Goal: Navigation & Orientation: Find specific page/section

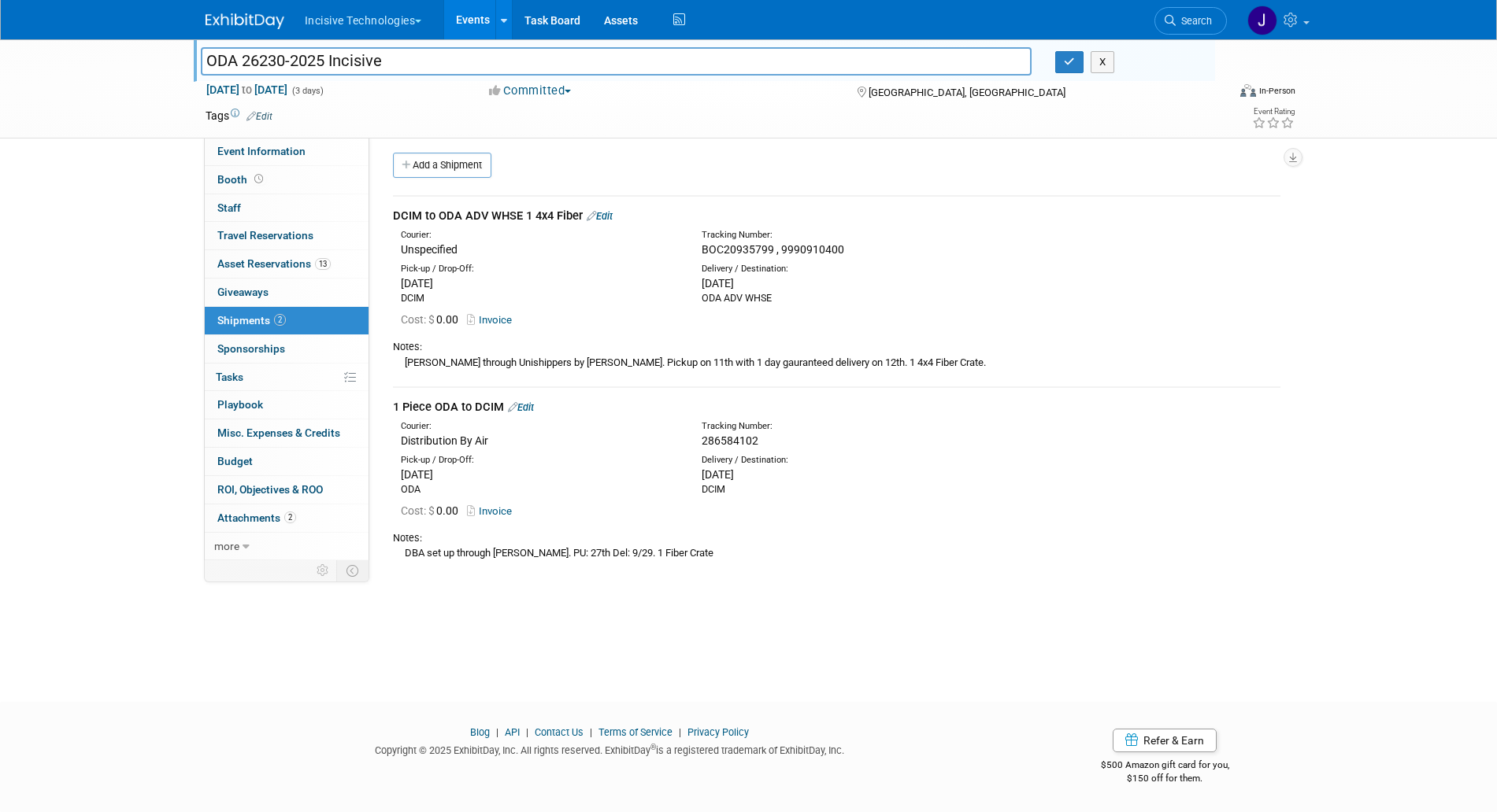
click at [80, 291] on div "ODA 26230-2025 Incisive ODA 26230-2025 Incisive X Sep 25, 2025 to Sep 27, 2025 …" at bounding box center [748, 354] width 1497 height 641
click at [330, 137] on div "ODA 26230-2025 Incisive ODA 26230-2025 Incisive X Sep 25, 2025 to Sep 27, 2025 …" at bounding box center [748, 88] width 1110 height 98
click at [330, 143] on link "Event Information" at bounding box center [286, 151] width 164 height 28
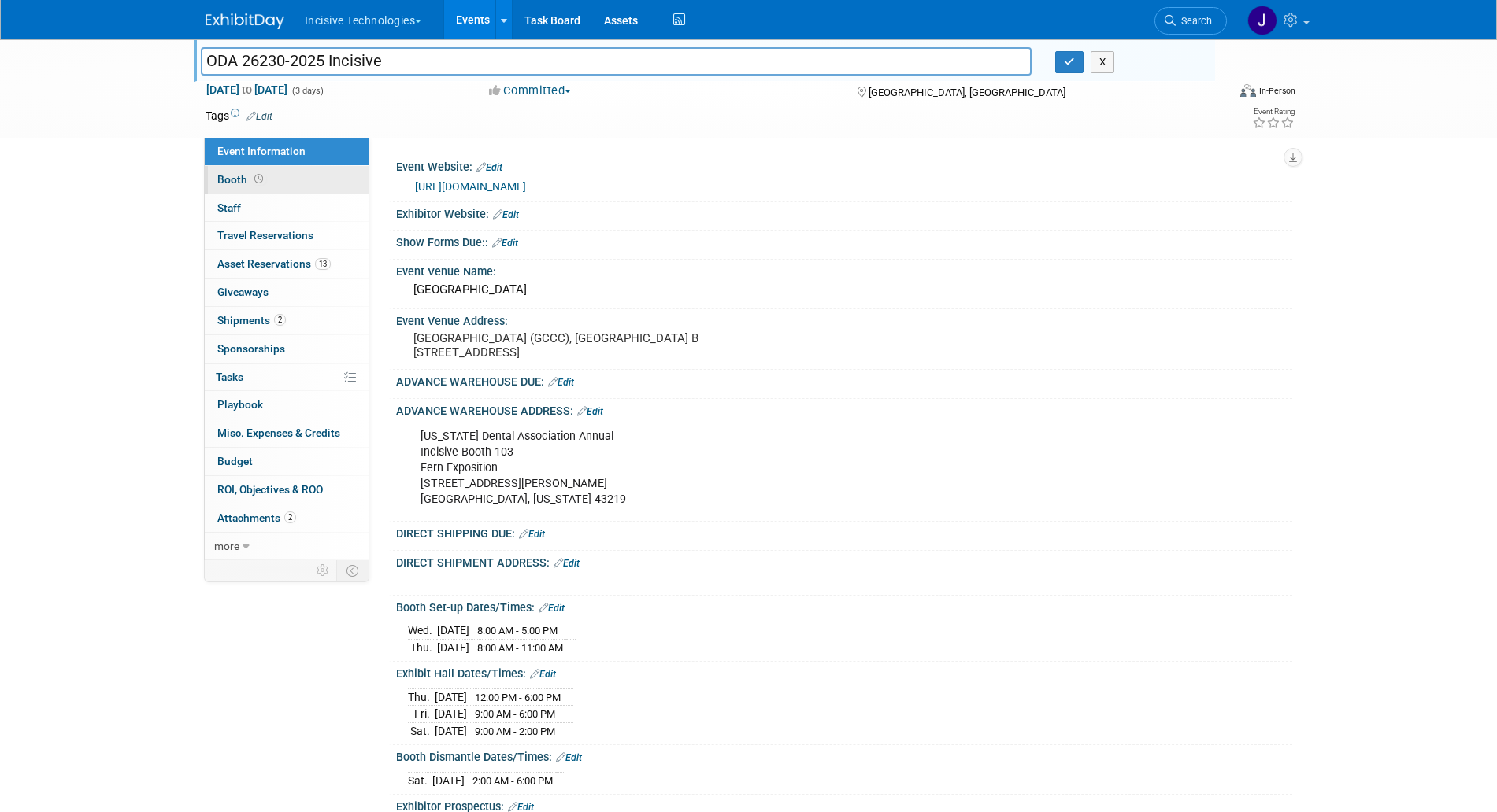
click at [322, 186] on link "Booth" at bounding box center [286, 179] width 164 height 28
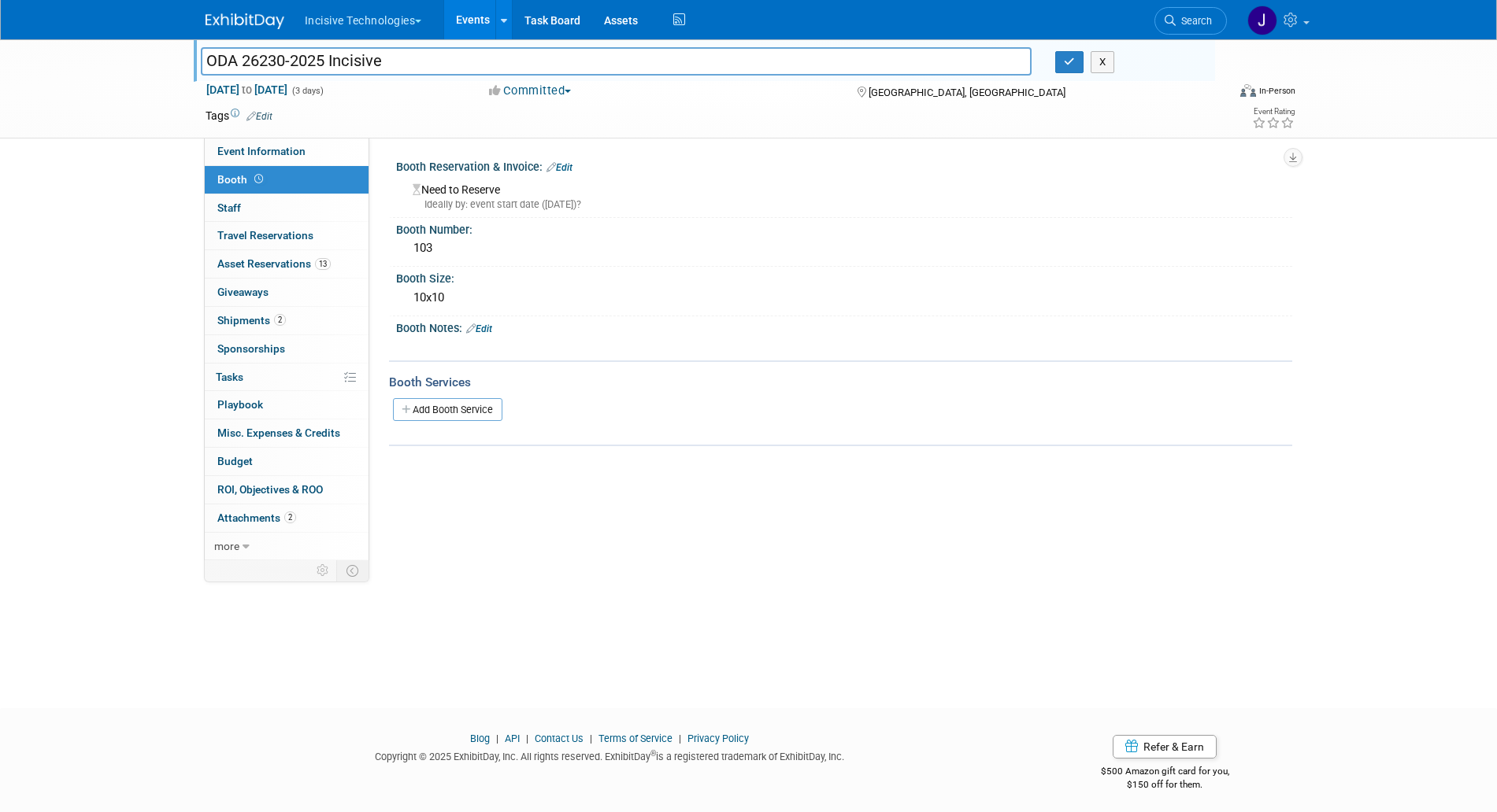
click at [372, 20] on button "Incisive Technologies" at bounding box center [372, 17] width 138 height 34
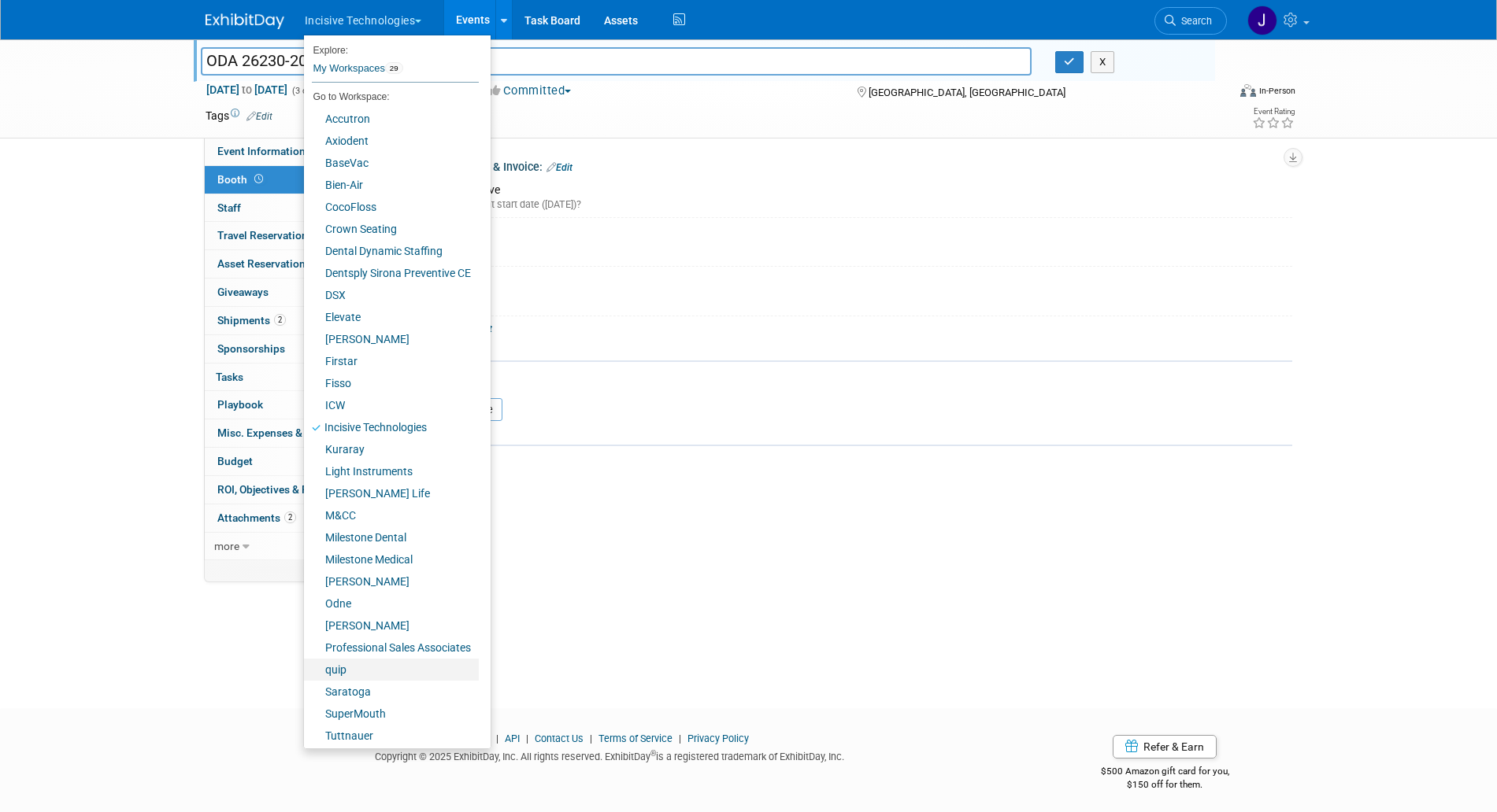
click at [384, 661] on link "quip" at bounding box center [390, 669] width 175 height 22
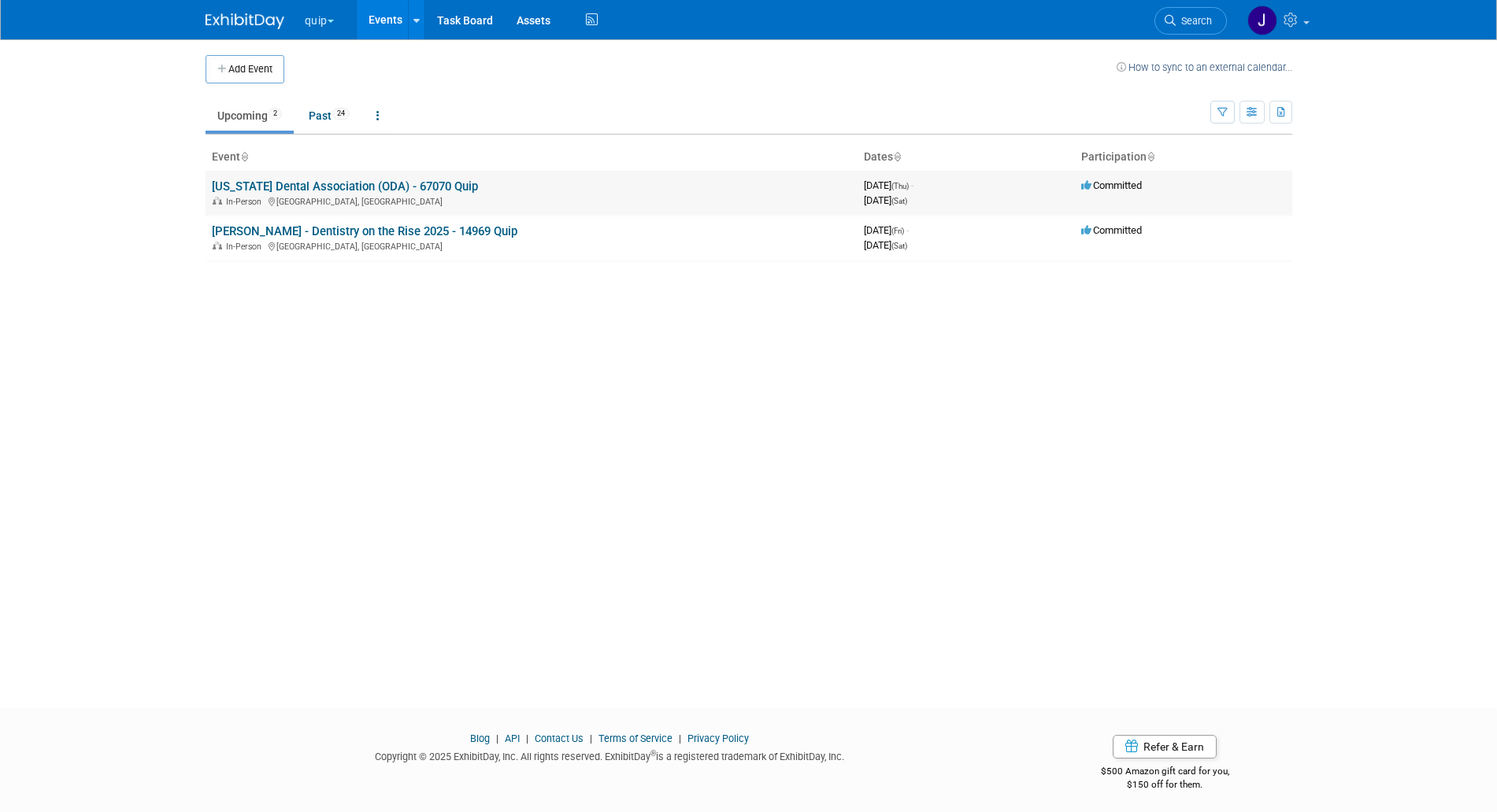
click at [295, 182] on link "[US_STATE] Dental Association (ODA) - 67070 Quip" at bounding box center [345, 186] width 266 height 14
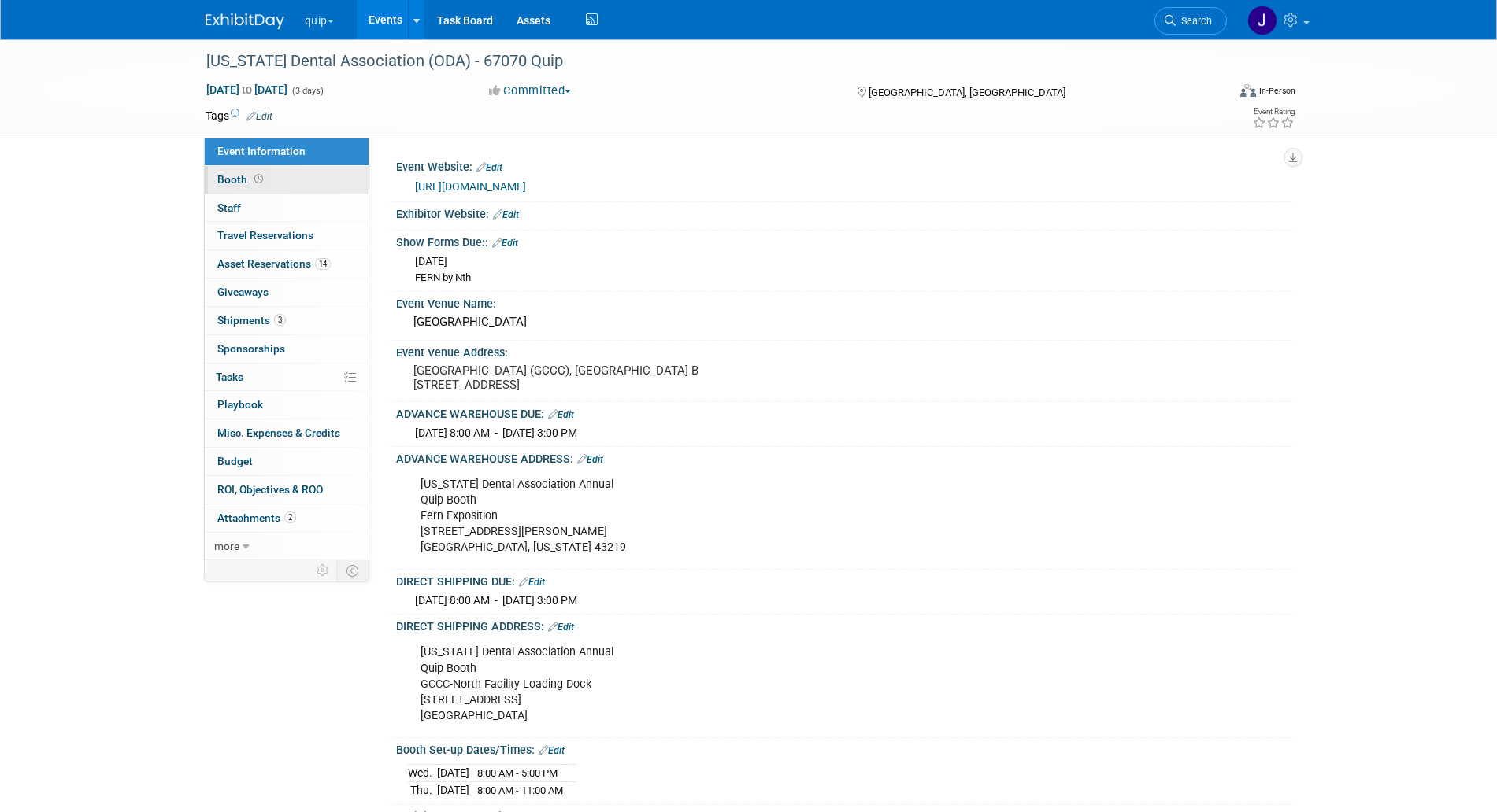
click at [290, 182] on link "Booth" at bounding box center [286, 179] width 164 height 28
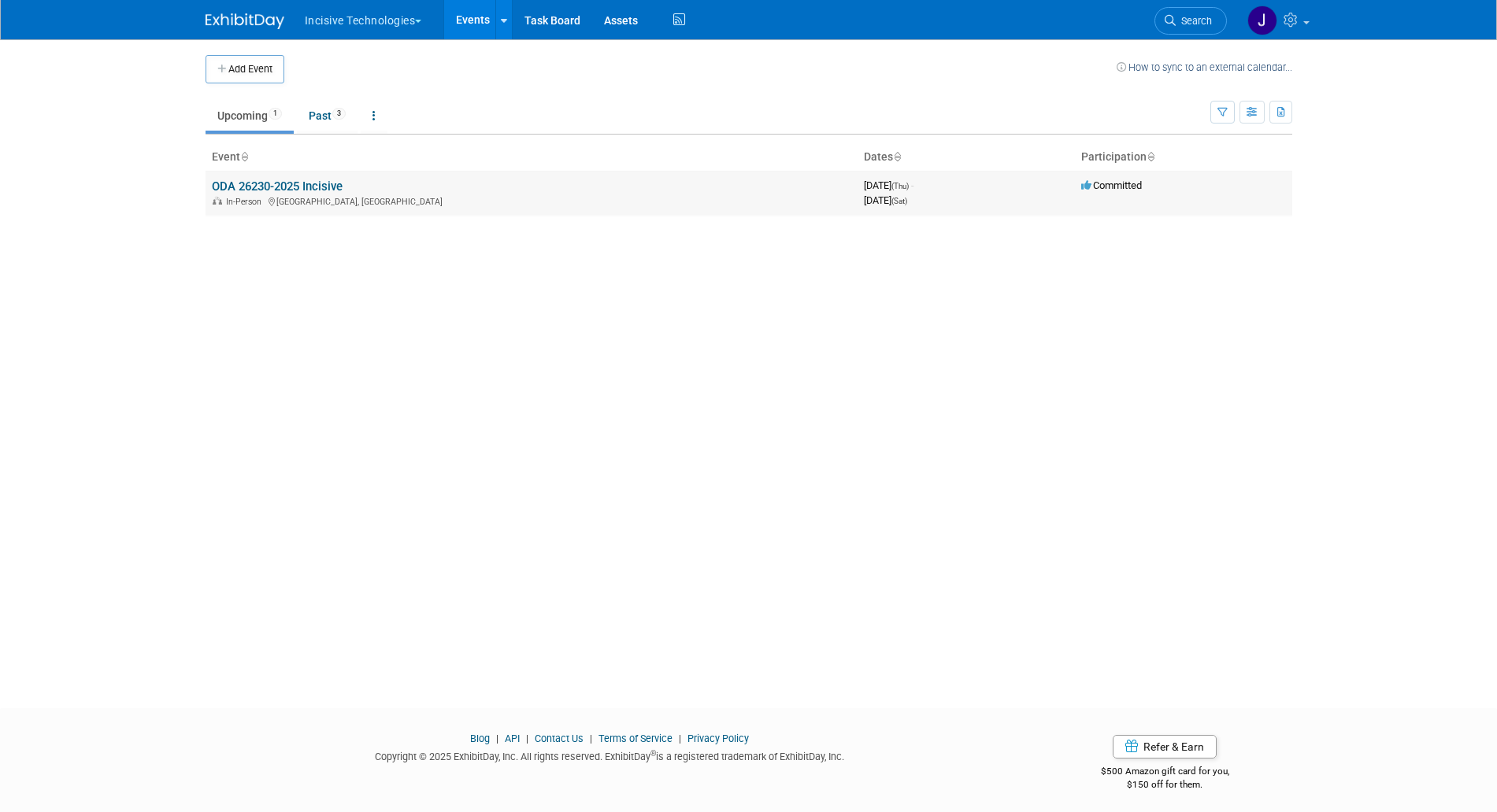
click at [234, 182] on link "ODA 26230-2025 Incisive" at bounding box center [277, 186] width 131 height 14
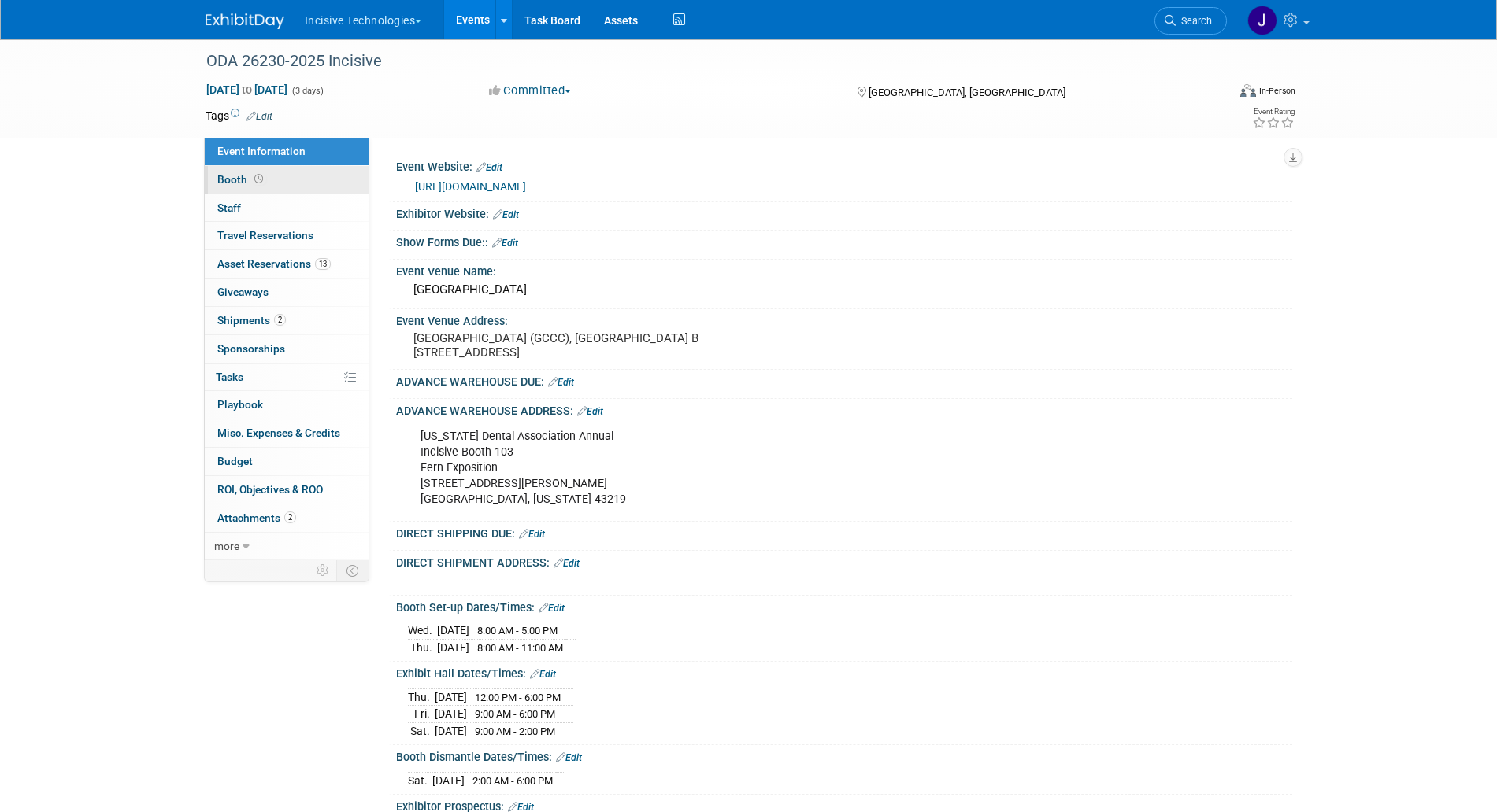
click at [244, 190] on link "Booth" at bounding box center [286, 179] width 164 height 28
